Goal: Task Accomplishment & Management: Complete application form

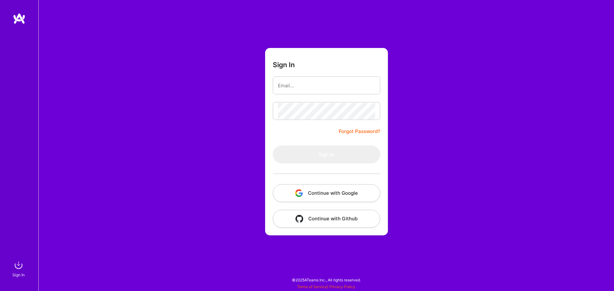
click at [343, 192] on button "Continue with Google" at bounding box center [326, 193] width 107 height 18
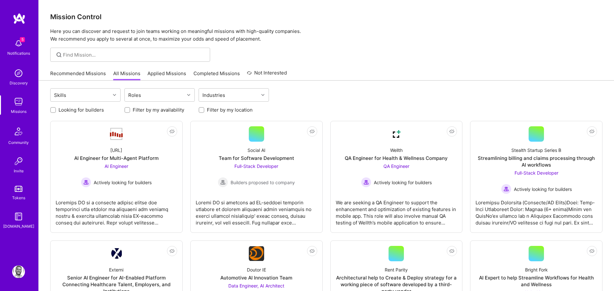
click at [20, 43] on img at bounding box center [18, 43] width 13 height 13
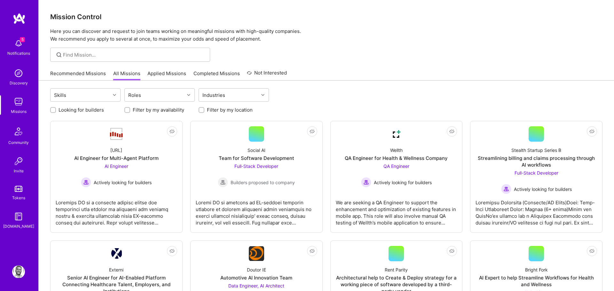
click at [24, 43] on img at bounding box center [18, 43] width 13 height 13
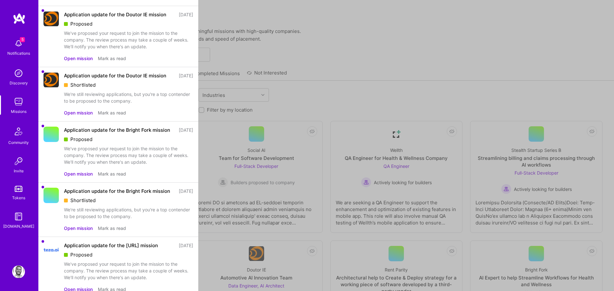
scroll to position [40, 0]
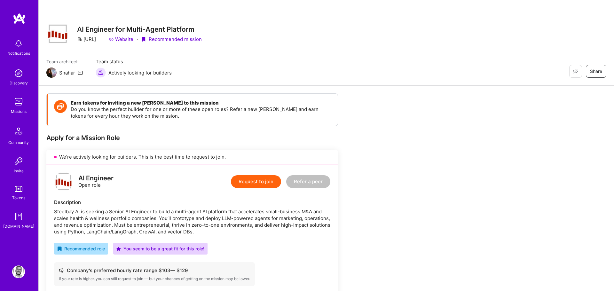
scroll to position [132, 0]
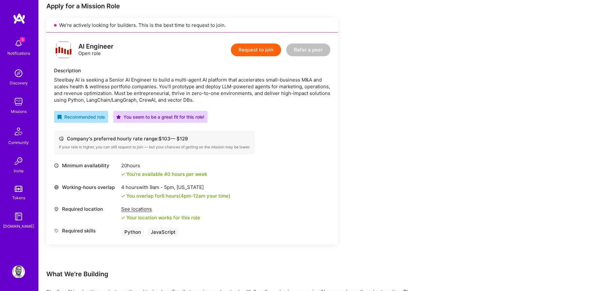
click at [255, 52] on button "Request to join" at bounding box center [256, 49] width 50 height 13
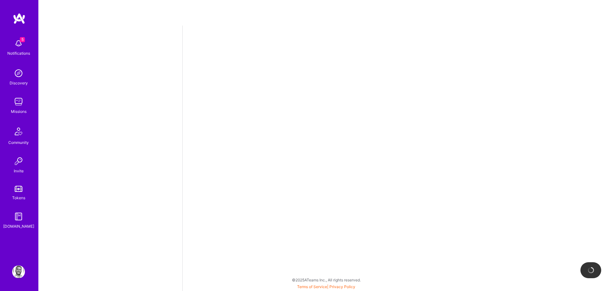
select select "US"
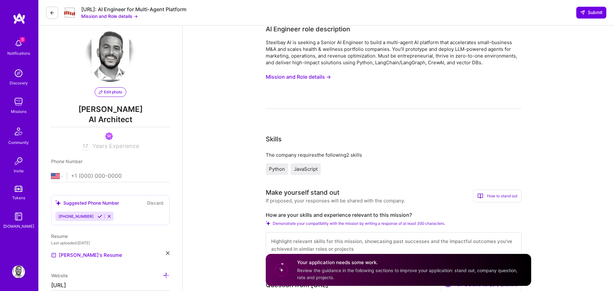
scroll to position [10, 0]
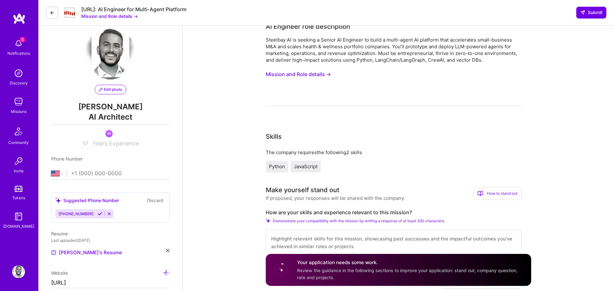
click at [302, 71] on button "Mission and Role details →" at bounding box center [298, 74] width 65 height 12
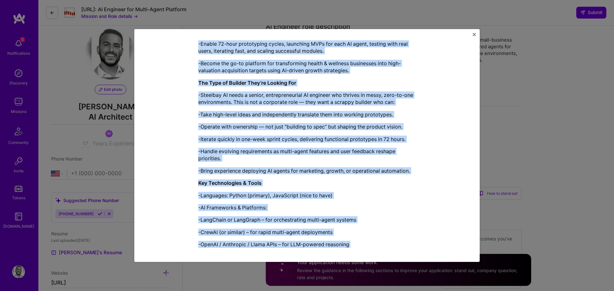
scroll to position [496, 0]
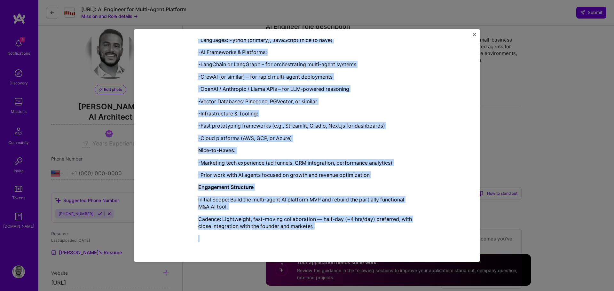
drag, startPoint x: 240, startPoint y: 46, endPoint x: 326, endPoint y: 252, distance: 223.0
click at [326, 252] on div "Mission Description and Role Details AI Engineer role description Steelbay AI i…" at bounding box center [307, 146] width 326 height 214
copy div "Mission Description and Role Details AI Engineer role description Steelbay AI i…"
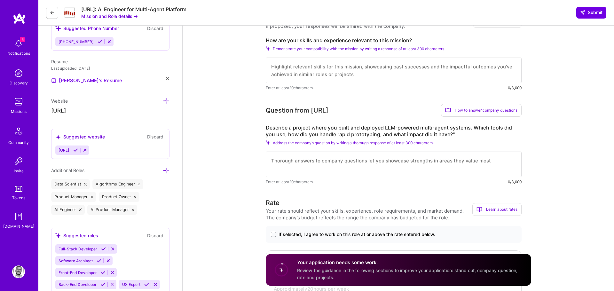
scroll to position [221, 0]
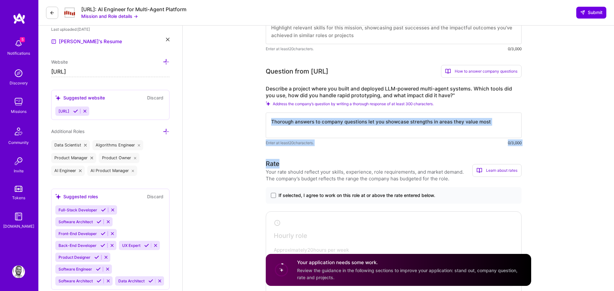
drag, startPoint x: 328, startPoint y: 159, endPoint x: 300, endPoint y: 116, distance: 51.3
click at [300, 166] on h3 "Rate" at bounding box center [369, 164] width 207 height 10
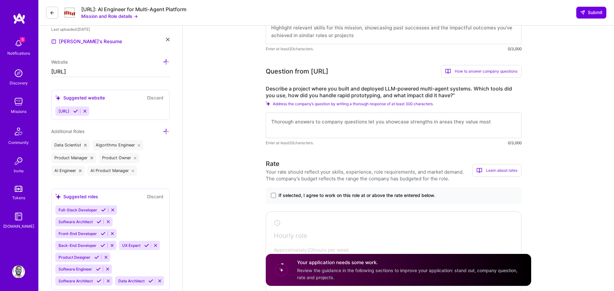
click at [300, 166] on h3 "Rate" at bounding box center [369, 164] width 207 height 10
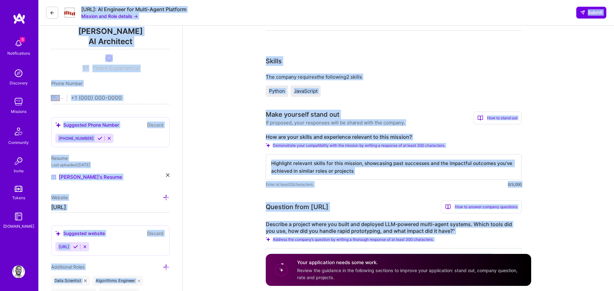
scroll to position [78, 0]
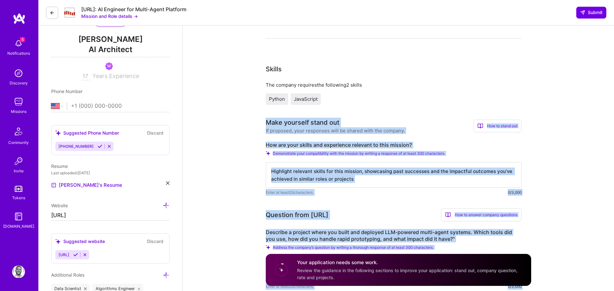
drag, startPoint x: 292, startPoint y: 181, endPoint x: 257, endPoint y: 119, distance: 71.1
copy div "Make yourself stand out If proposed, your responses will be shared with the com…"
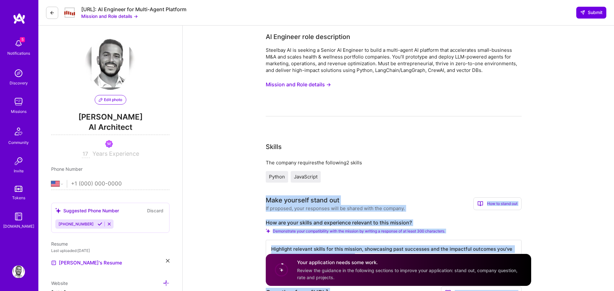
click at [305, 85] on button "Mission and Role details →" at bounding box center [298, 85] width 65 height 12
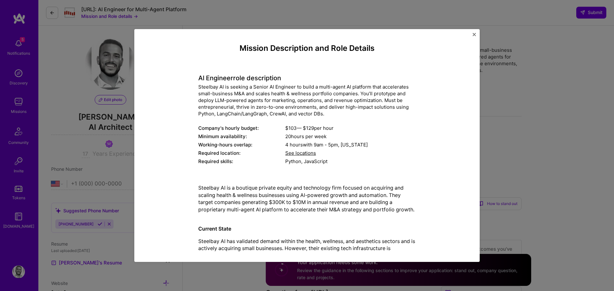
click at [287, 89] on div "Steelbay AI is seeking a Senior AI Engineer to build a multi-agent AI platform …" at bounding box center [306, 100] width 217 height 34
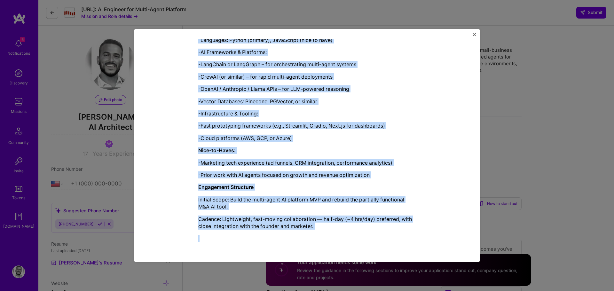
drag, startPoint x: 239, startPoint y: 48, endPoint x: 332, endPoint y: 246, distance: 219.0
copy div "Mission Description and Role Details AI Engineer role description Steelbay AI i…"
click at [334, 222] on p "Cadence: Lightweight, fast-moving collaboration — half-day (~4 hrs/day) preferr…" at bounding box center [306, 222] width 217 height 14
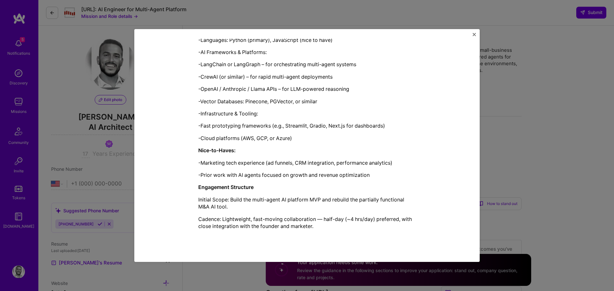
click at [109, 123] on div "Mission Description and Role Details AI Engineer role description Steelbay AI i…" at bounding box center [307, 145] width 614 height 291
